Goal: Transaction & Acquisition: Purchase product/service

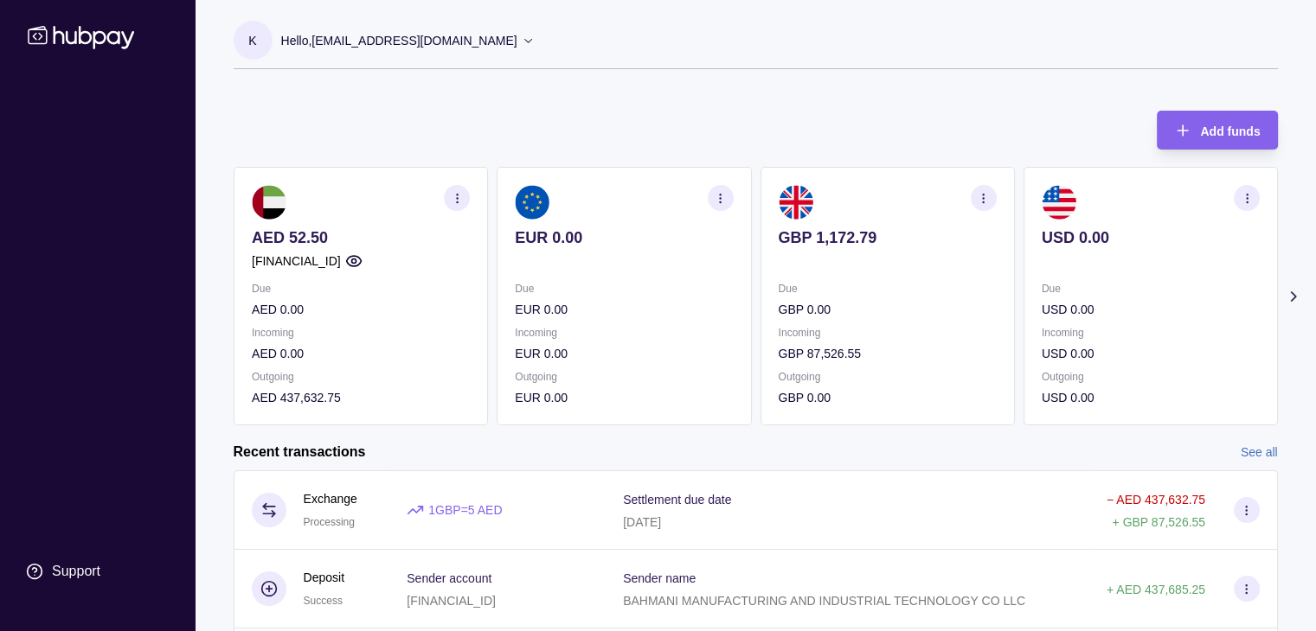
click at [66, 166] on div "Support" at bounding box center [97, 334] width 174 height 509
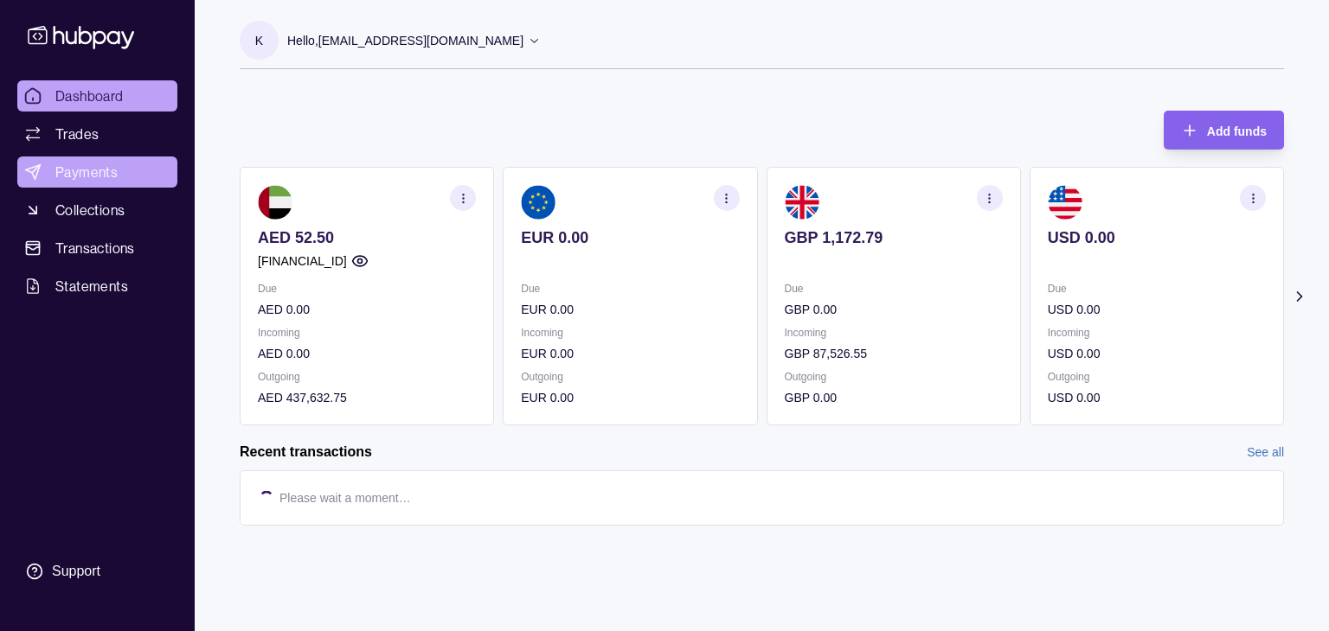
click at [78, 170] on span "Payments" at bounding box center [86, 172] width 62 height 21
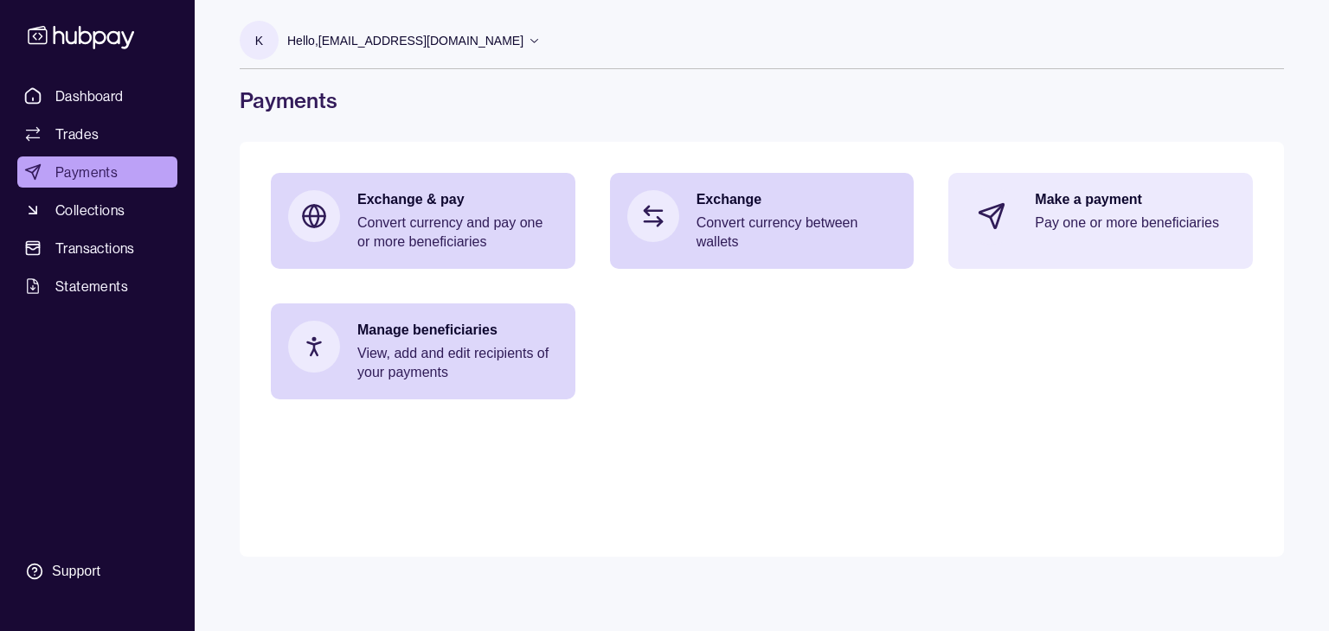
click at [1090, 212] on div "Make a payment Pay one or more beneficiaries" at bounding box center [1134, 216] width 201 height 52
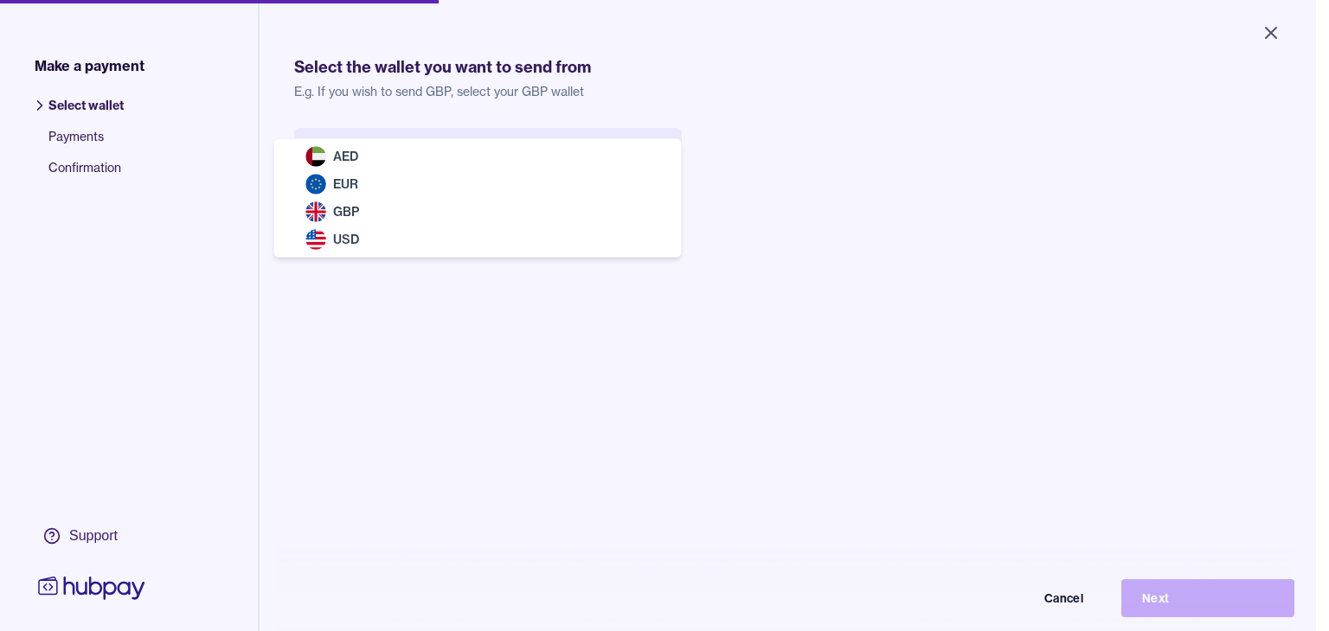
click at [382, 157] on body "Close Make a payment Select wallet Payments Confirmation Support Select the wal…" at bounding box center [658, 315] width 1316 height 631
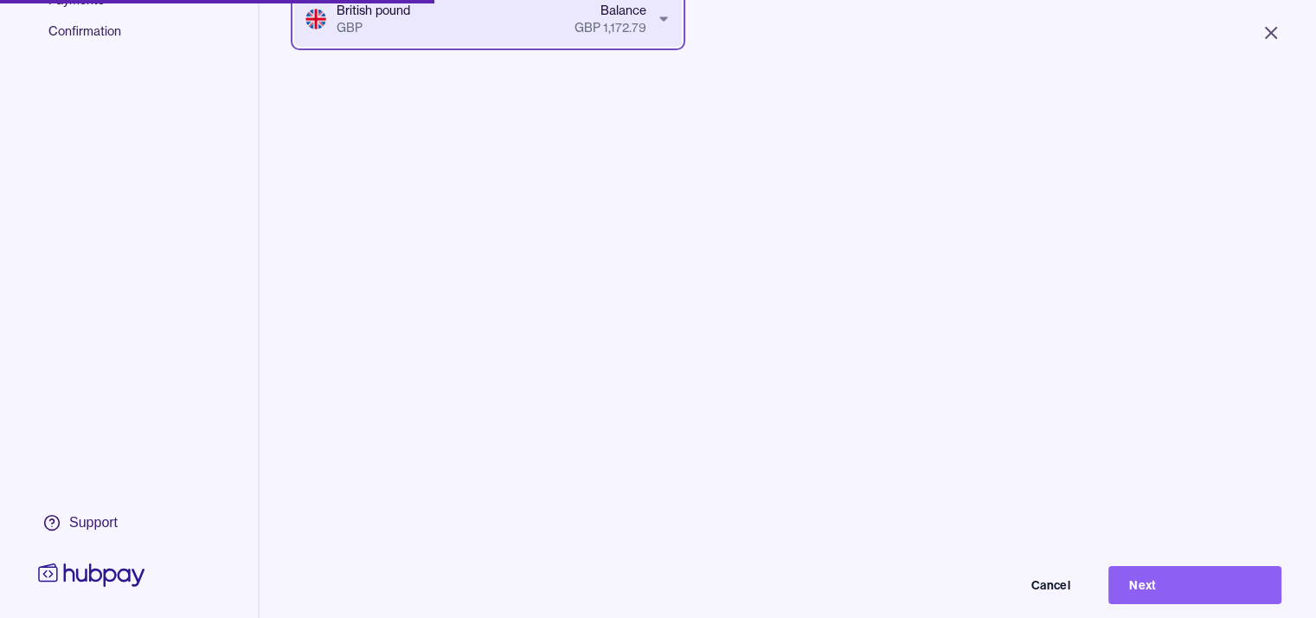
scroll to position [245, 0]
